Goal: Check status

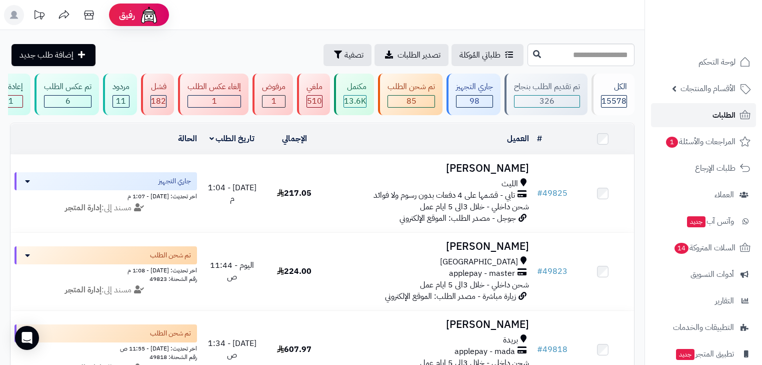
click at [721, 118] on span "الطلبات" at bounding box center [724, 115] width 23 height 14
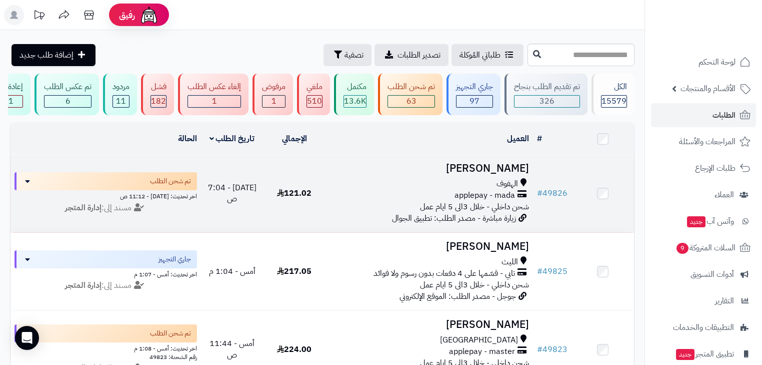
click at [504, 174] on h3 "عهود الصاهود" at bounding box center [430, 169] width 200 height 12
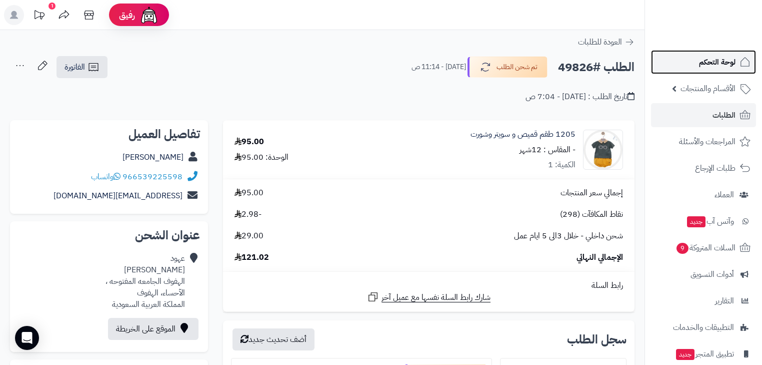
click at [714, 66] on span "لوحة التحكم" at bounding box center [717, 62] width 37 height 14
